Goal: Task Accomplishment & Management: Manage account settings

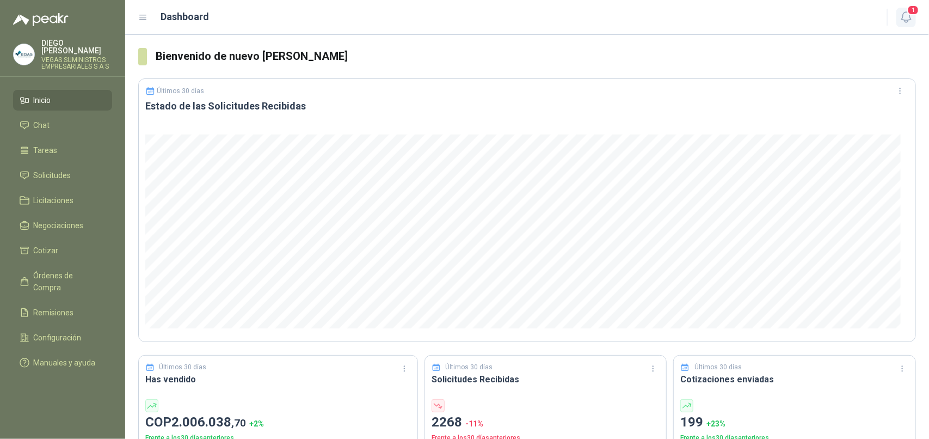
click at [913, 15] on icon "button" at bounding box center [907, 17] width 14 height 14
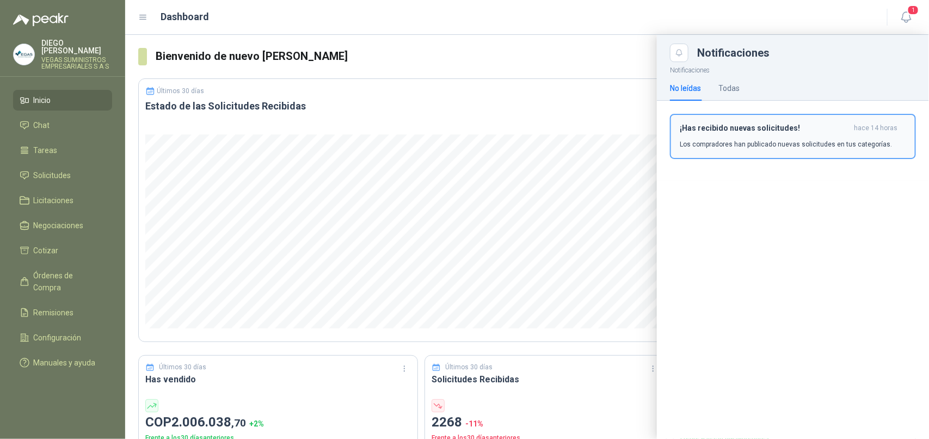
click at [752, 129] on h3 "¡Has recibido nuevas solicitudes!" at bounding box center [765, 128] width 170 height 9
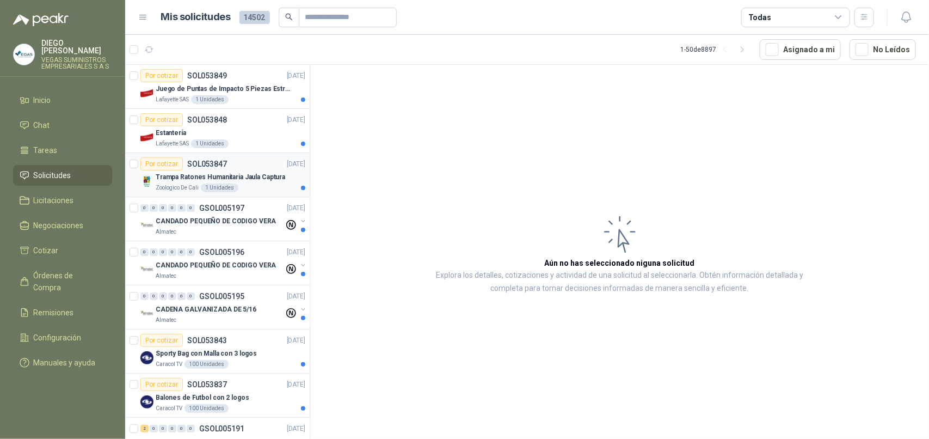
click at [191, 186] on p "Zoologico De Cali" at bounding box center [177, 187] width 43 height 9
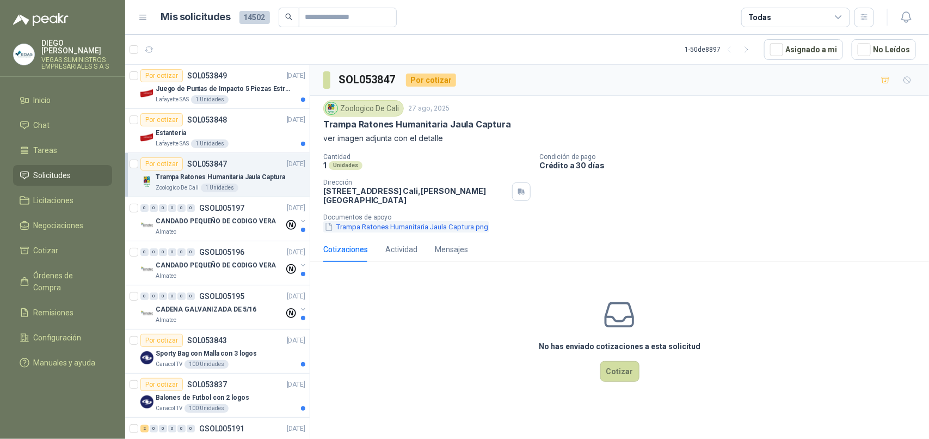
click at [410, 221] on button "Trampa Ratones Humanitaria Jaula Captura.png" at bounding box center [406, 226] width 166 height 11
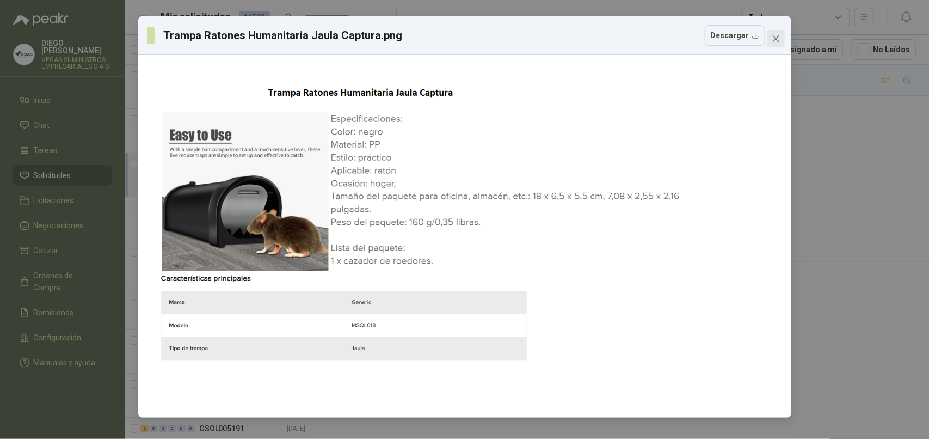
click at [776, 42] on icon "close" at bounding box center [776, 38] width 9 height 9
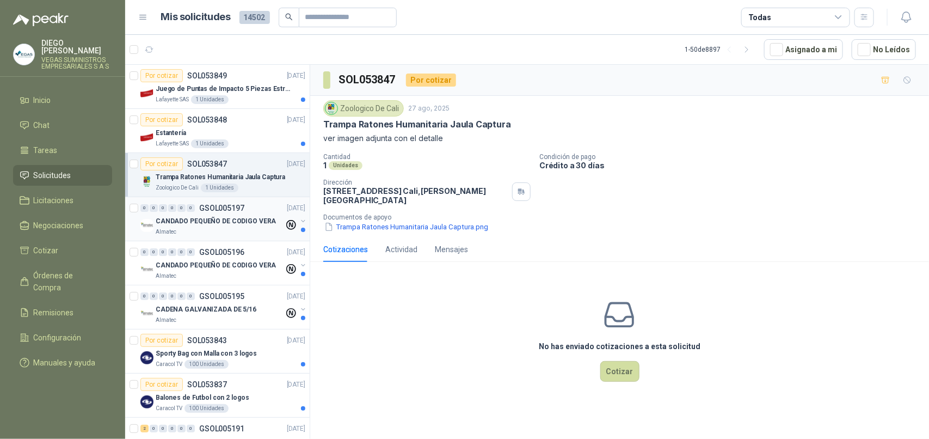
click at [208, 229] on div "Almatec" at bounding box center [220, 232] width 128 height 9
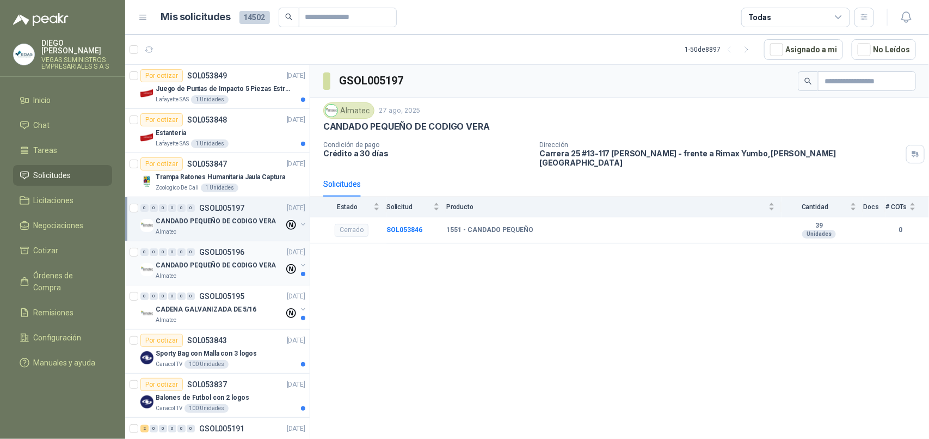
click at [211, 274] on div "Almatec" at bounding box center [220, 276] width 128 height 9
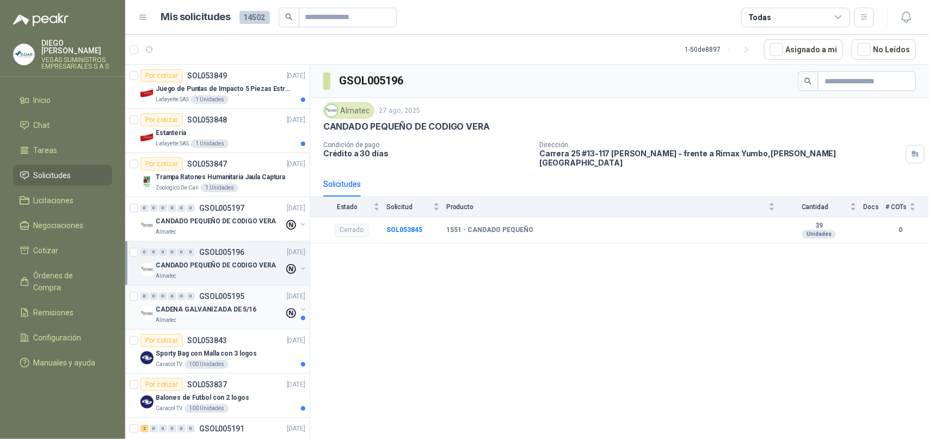
click at [229, 316] on div "CADENA GALVANIZADA DE 5/16" at bounding box center [220, 309] width 128 height 13
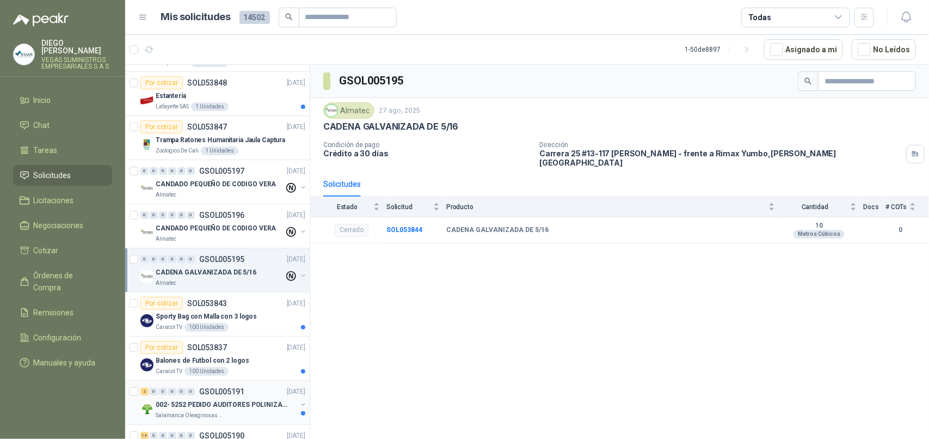
scroll to position [136, 0]
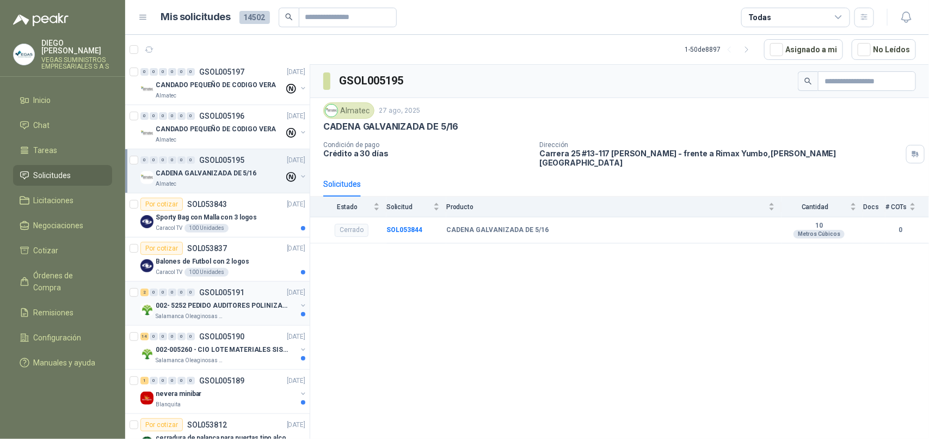
click at [230, 314] on div "Salamanca Oleaginosas SAS" at bounding box center [226, 316] width 141 height 9
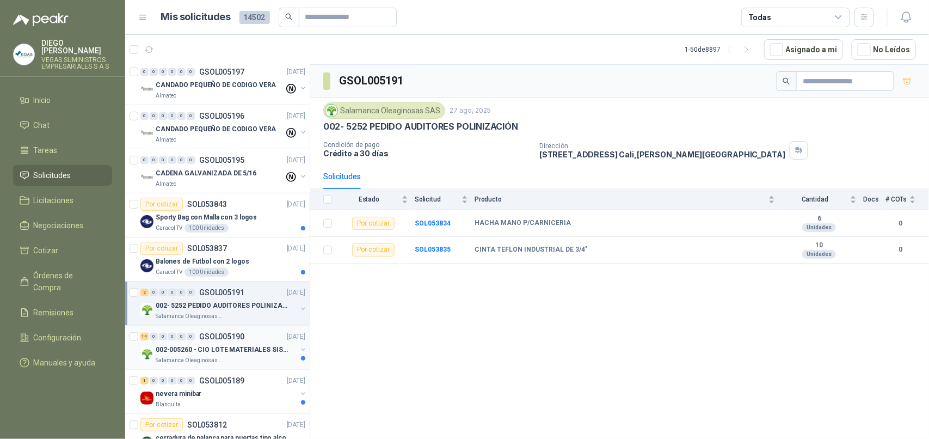
click at [229, 354] on p "002-005260 - CIO LOTE MATERIALES SISTEMA HIDRAULIC" at bounding box center [224, 350] width 136 height 10
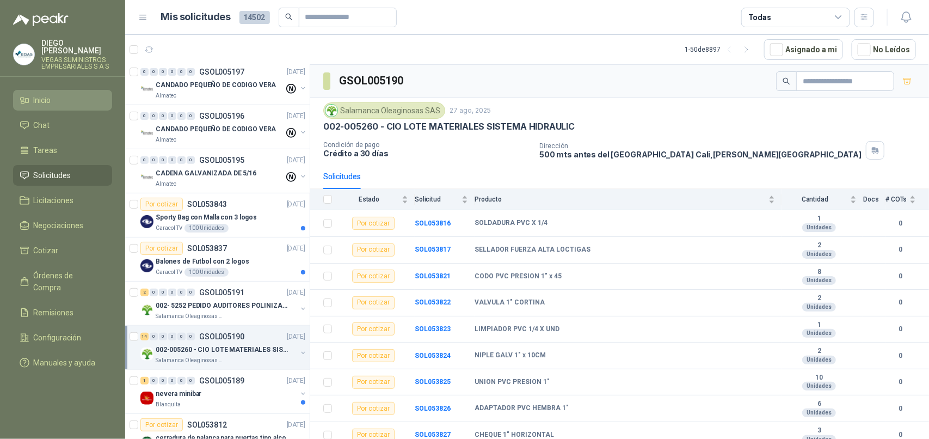
click at [65, 94] on li "Inicio" at bounding box center [63, 100] width 86 height 12
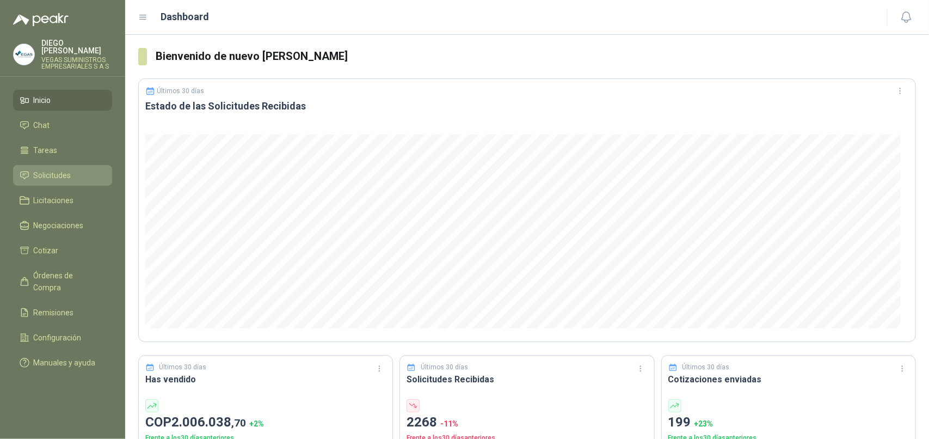
click at [78, 169] on li "Solicitudes" at bounding box center [63, 175] width 86 height 12
